Goal: Task Accomplishment & Management: Use online tool/utility

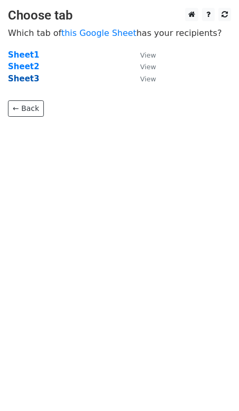
click at [18, 78] on strong "Sheet3" at bounding box center [23, 79] width 31 height 10
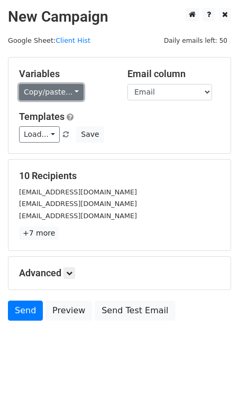
click at [62, 91] on link "Copy/paste..." at bounding box center [51, 92] width 64 height 16
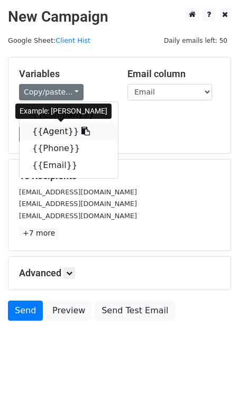
click at [41, 129] on link "{{Agent}}" at bounding box center [69, 131] width 98 height 17
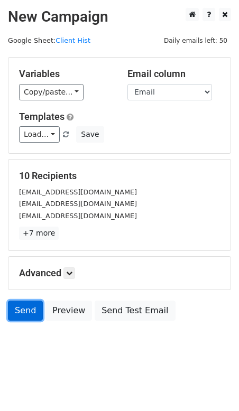
click at [24, 314] on link "Send" at bounding box center [25, 311] width 35 height 20
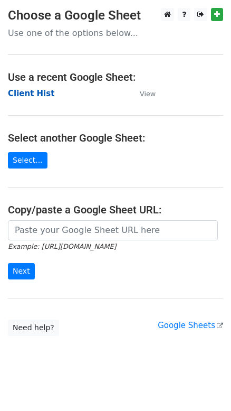
click at [27, 94] on strong "Client Hist" at bounding box center [31, 94] width 47 height 10
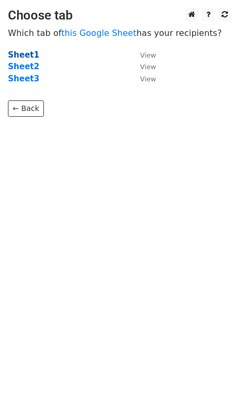
click at [26, 57] on strong "Sheet1" at bounding box center [23, 55] width 31 height 10
